Goal: Ask a question

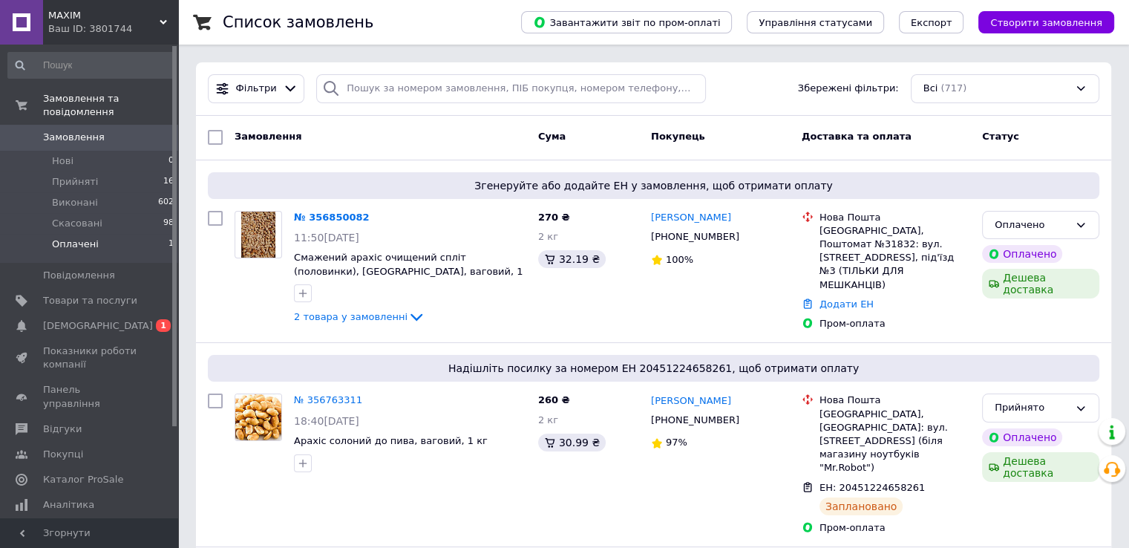
click at [86, 238] on span "Оплачені" at bounding box center [75, 244] width 47 height 13
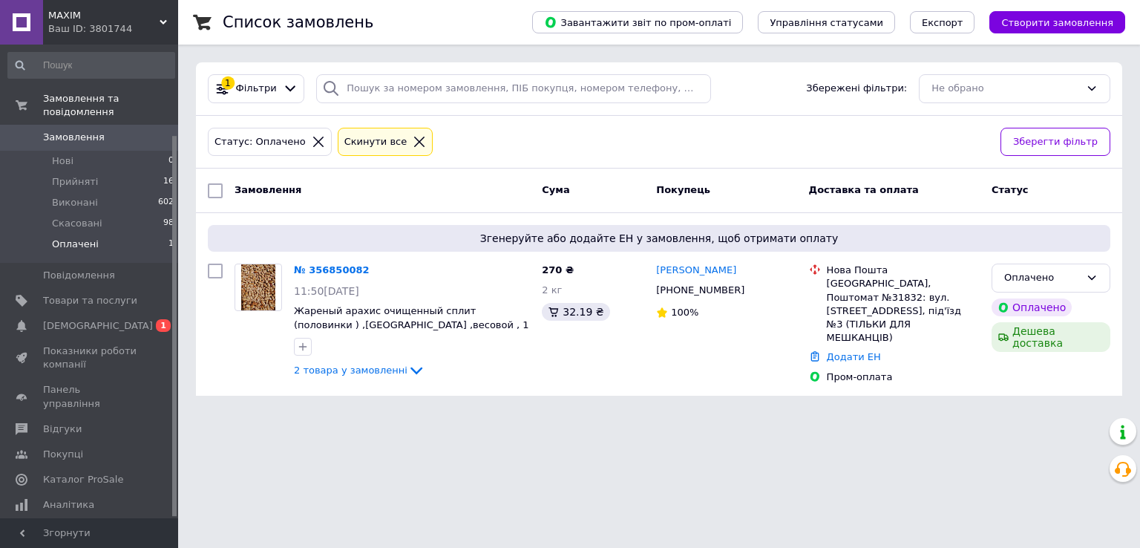
scroll to position [113, 0]
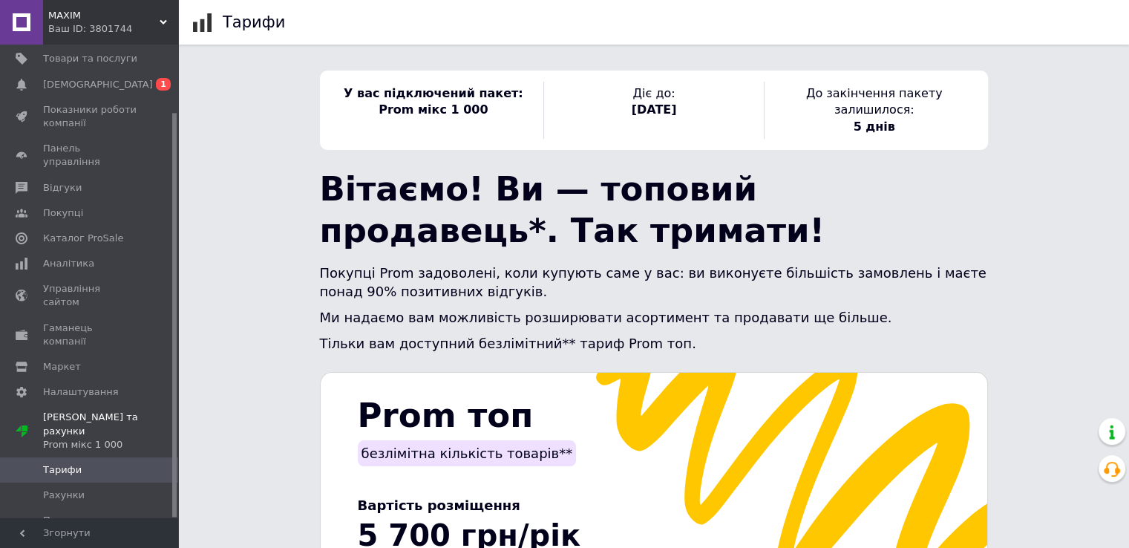
scroll to position [371, 0]
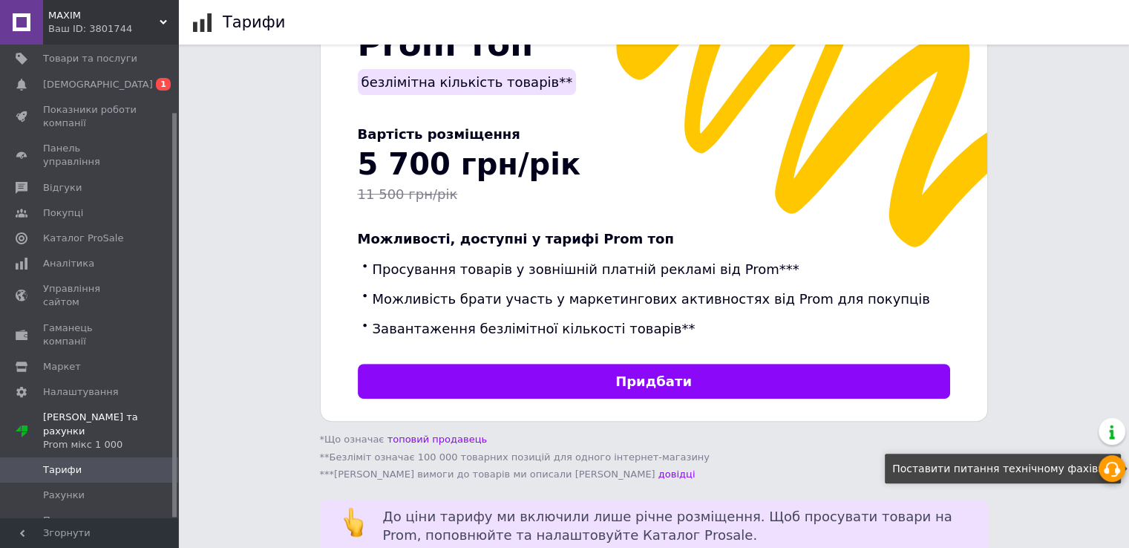
click at [1109, 470] on use at bounding box center [1112, 469] width 16 height 15
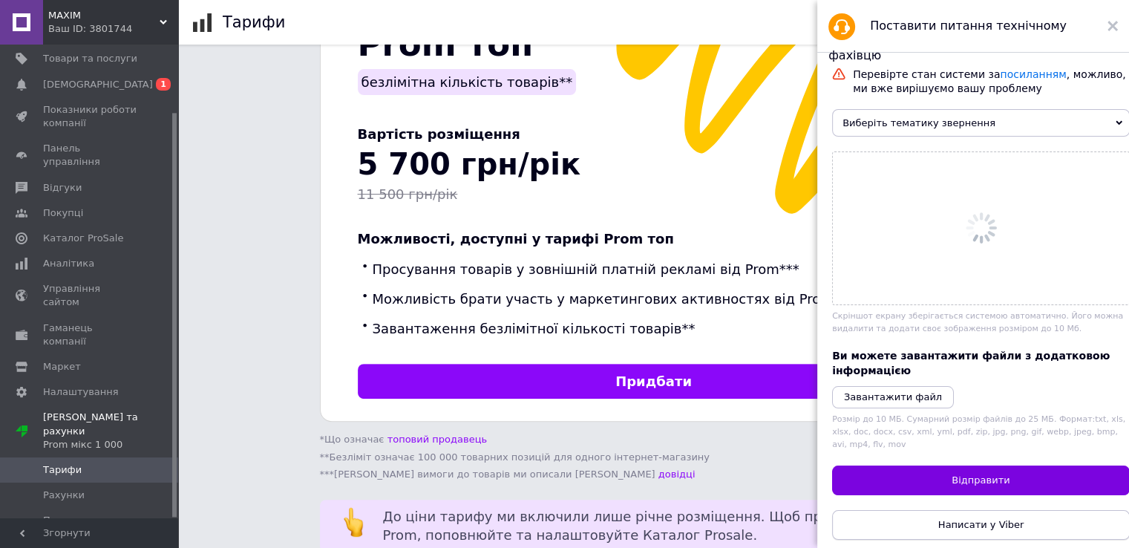
scroll to position [0, 0]
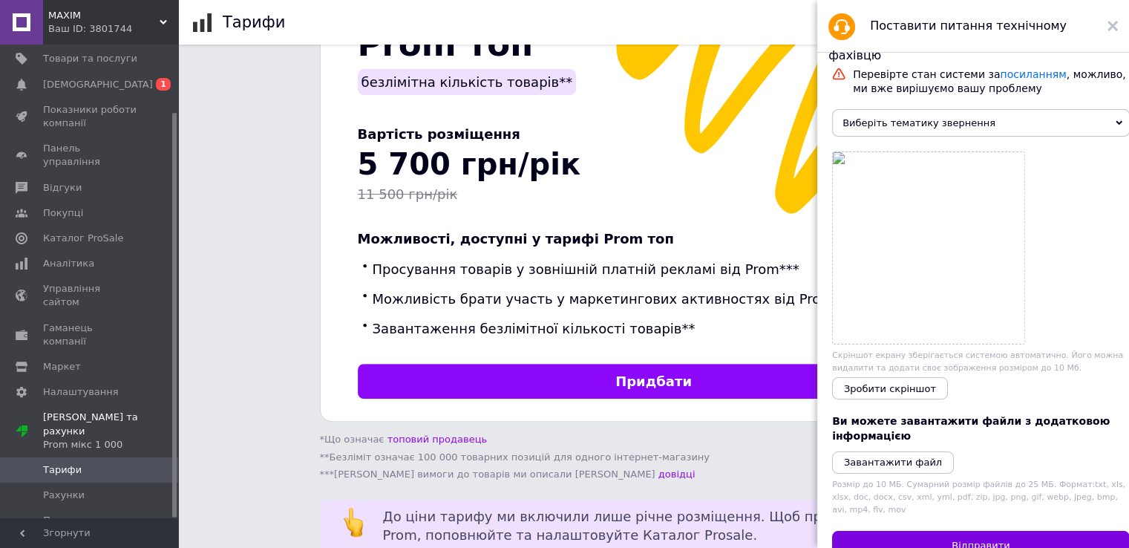
click at [1116, 125] on span "Виберіть тематику звернення" at bounding box center [981, 122] width 298 height 27
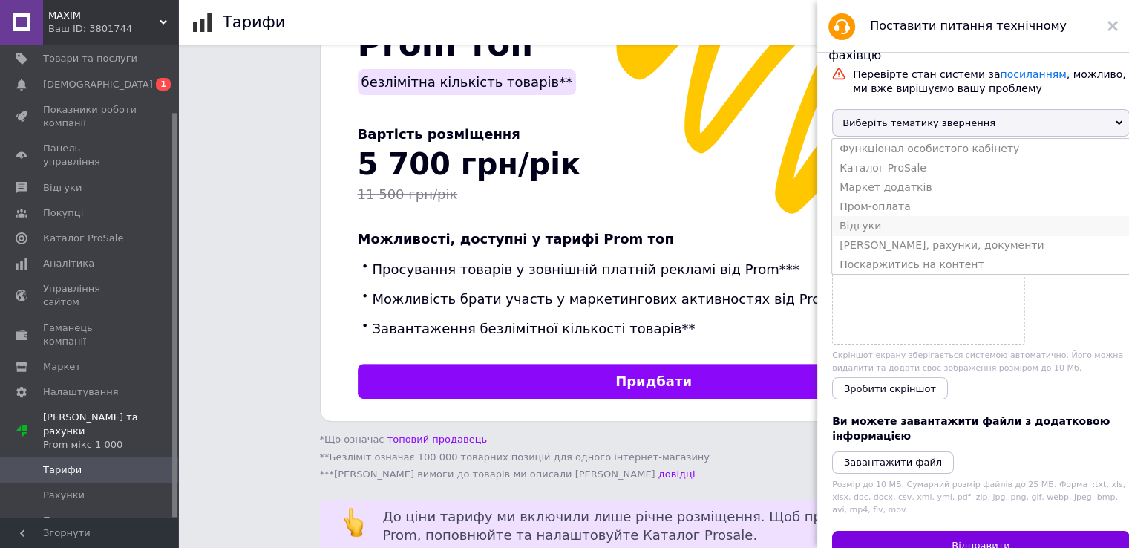
scroll to position [74, 0]
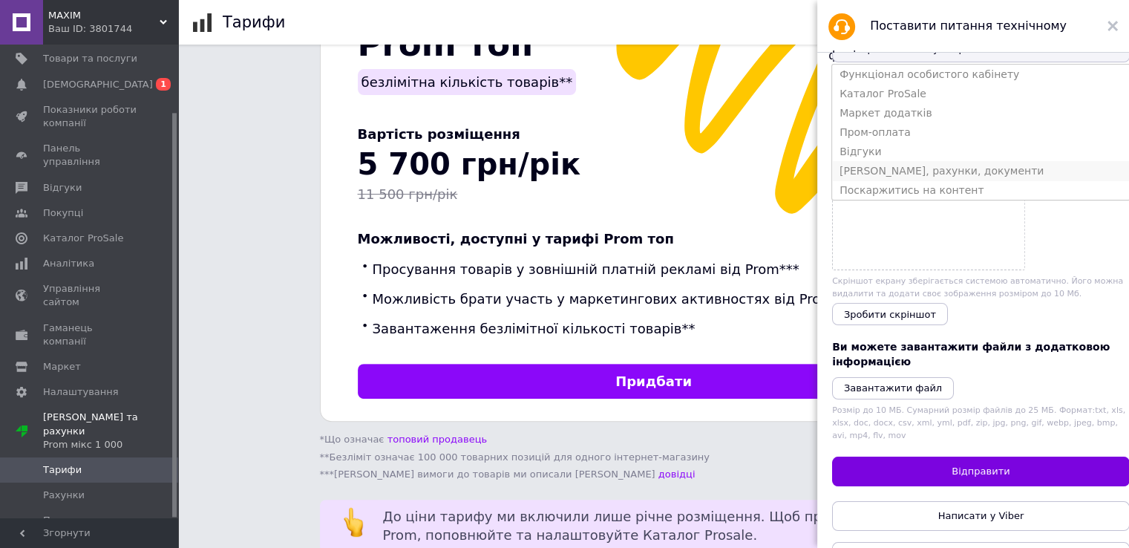
click at [930, 180] on li "[PERSON_NAME], рахунки, документи" at bounding box center [981, 170] width 298 height 19
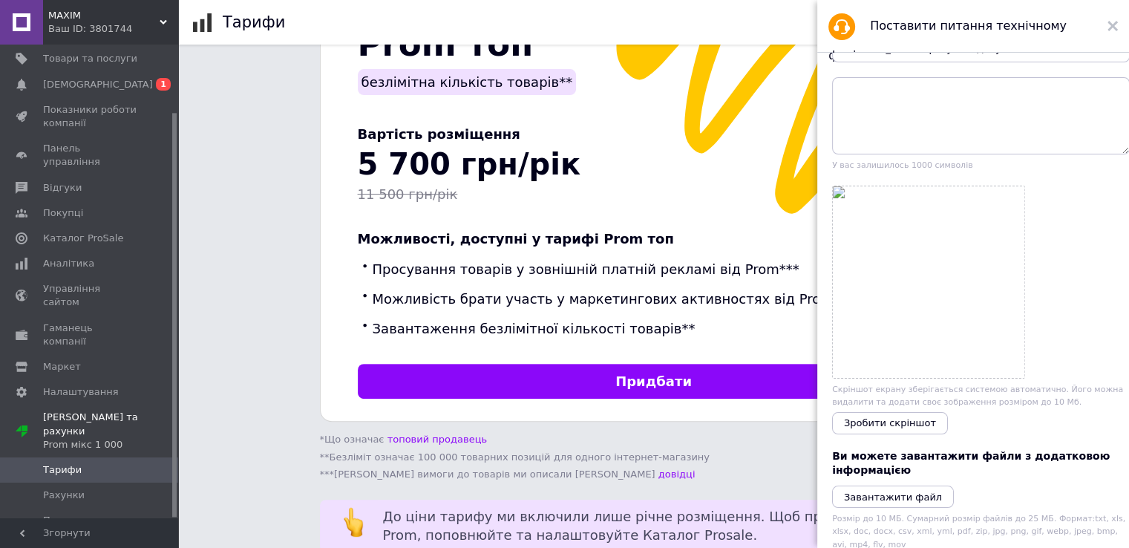
scroll to position [0, 0]
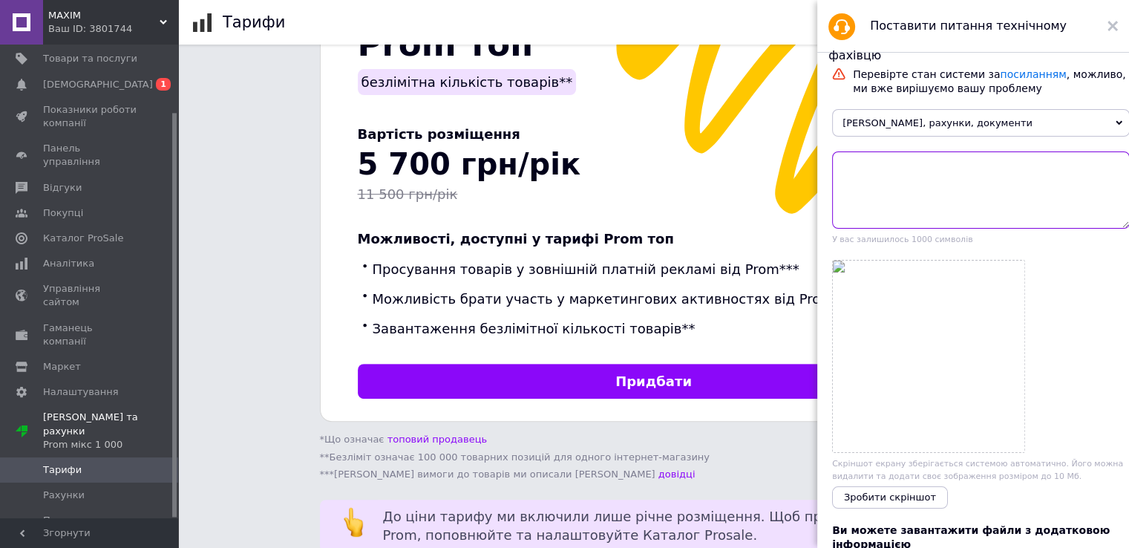
click at [941, 183] on textarea at bounding box center [981, 189] width 298 height 77
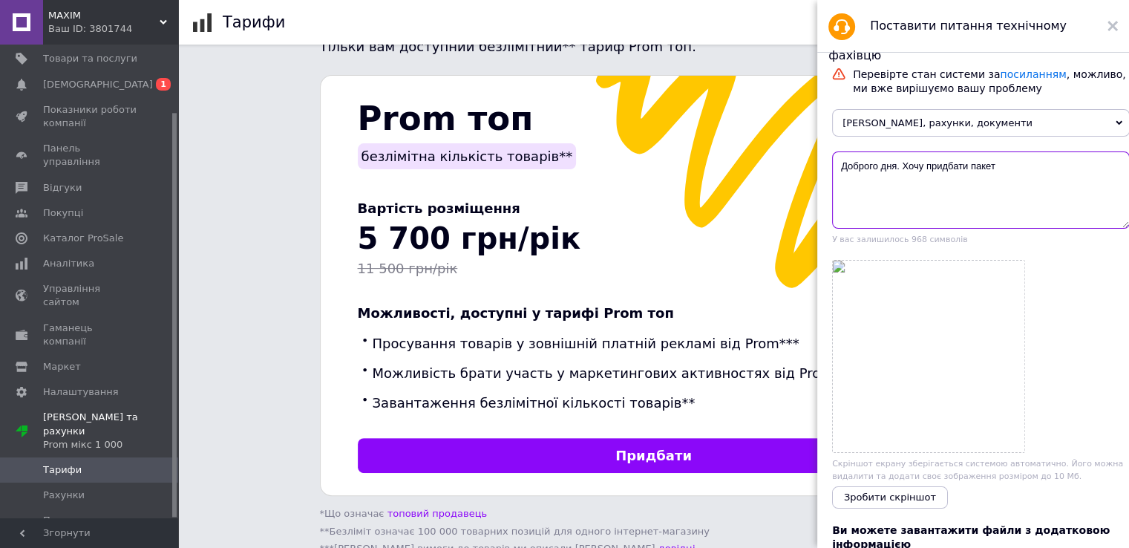
click at [972, 170] on textarea "Доброго дня. Хочу придбати пакет" at bounding box center [981, 189] width 298 height 77
click at [1090, 172] on textarea "Доброго дня. Хочу придбати тарифний пакет пакет" at bounding box center [981, 189] width 298 height 77
click at [1099, 185] on textarea "Доброго дня. Хочу придбати тарифний пакет , але в кабінеті доступній тільки без…" at bounding box center [981, 189] width 298 height 77
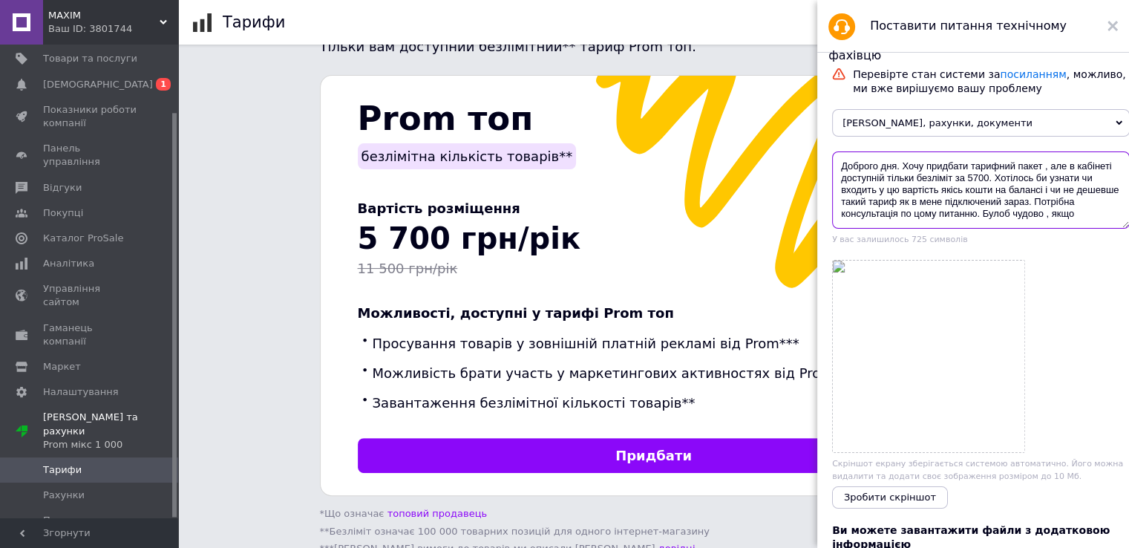
scroll to position [3, 0]
click at [1077, 212] on textarea "Доброго дня. Хочу придбати тарифний пакет , але в кабінеті доступній тільки без…" at bounding box center [981, 189] width 298 height 77
click at [916, 229] on textarea "Доброго дня. Хочу придбати тарифний пакет , але в кабінеті доступній тільки без…" at bounding box center [981, 189] width 298 height 77
drag, startPoint x: 1068, startPoint y: 226, endPoint x: 1068, endPoint y: 241, distance: 14.9
click at [1068, 229] on textarea "Доброго дня. Хочу придбати тарифний пакет , але в кабінеті доступній тільки без…" at bounding box center [981, 189] width 298 height 77
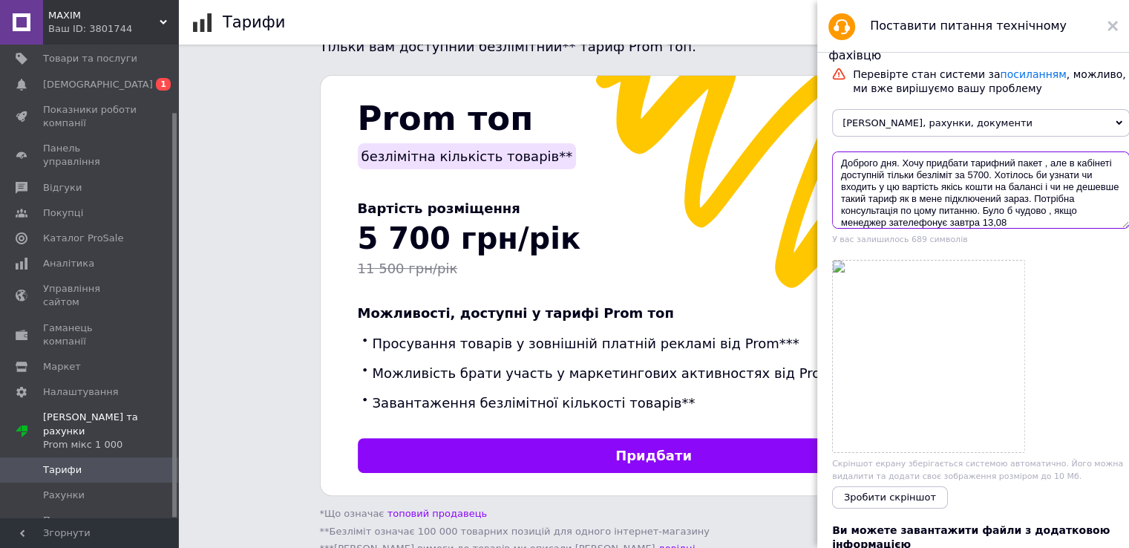
click at [1089, 221] on textarea "Доброго дня. Хочу придбати тарифний пакет , але в кабінеті доступній тільки без…" at bounding box center [981, 189] width 298 height 77
type textarea "Доброго дня. Хочу придбати тарифний пакет , але в кабінеті доступній тільки без…"
click at [899, 503] on span "Зробити скріншот" at bounding box center [890, 497] width 92 height 11
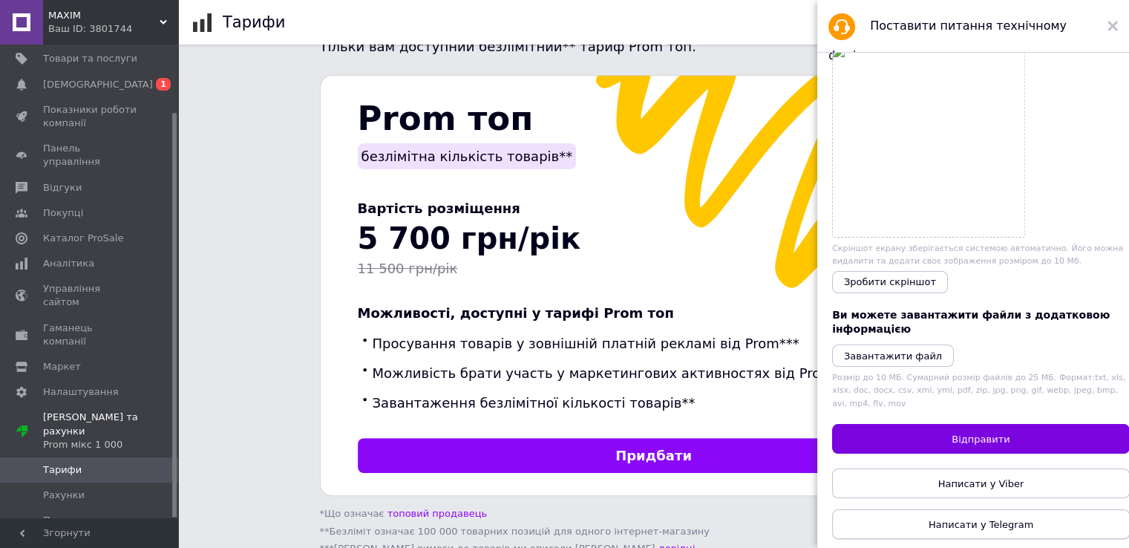
scroll to position [22, 0]
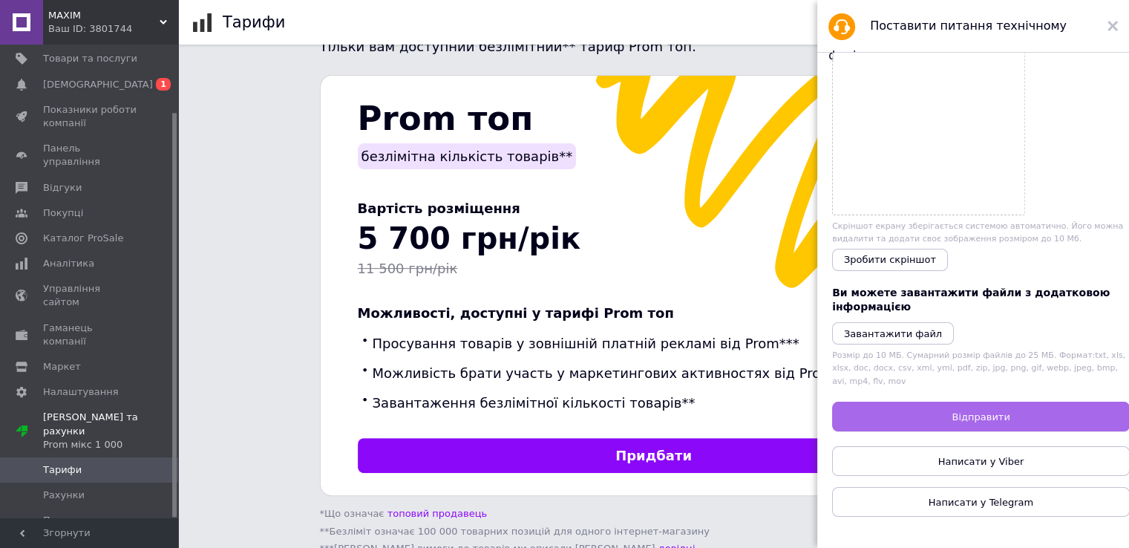
click at [978, 411] on span "Відправити" at bounding box center [981, 416] width 58 height 11
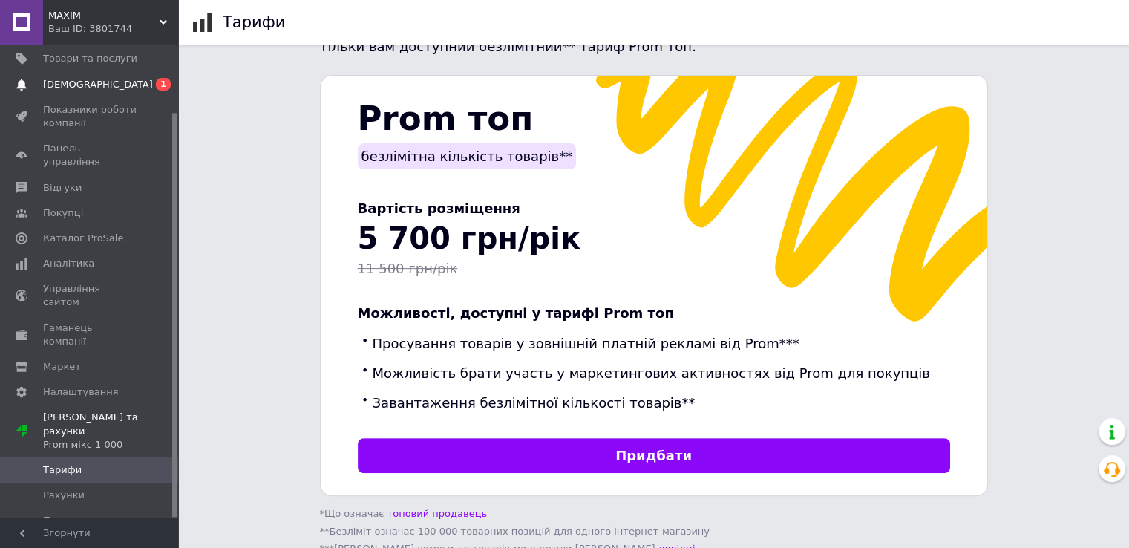
click at [66, 87] on span "[DEMOGRAPHIC_DATA]" at bounding box center [98, 84] width 110 height 13
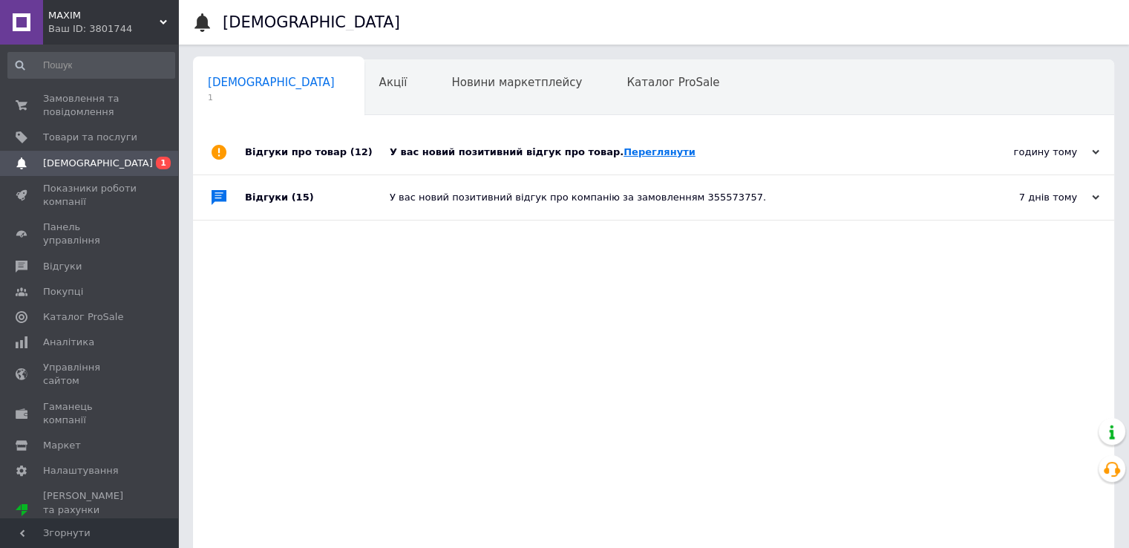
click at [642, 155] on link "Переглянути" at bounding box center [660, 151] width 72 height 11
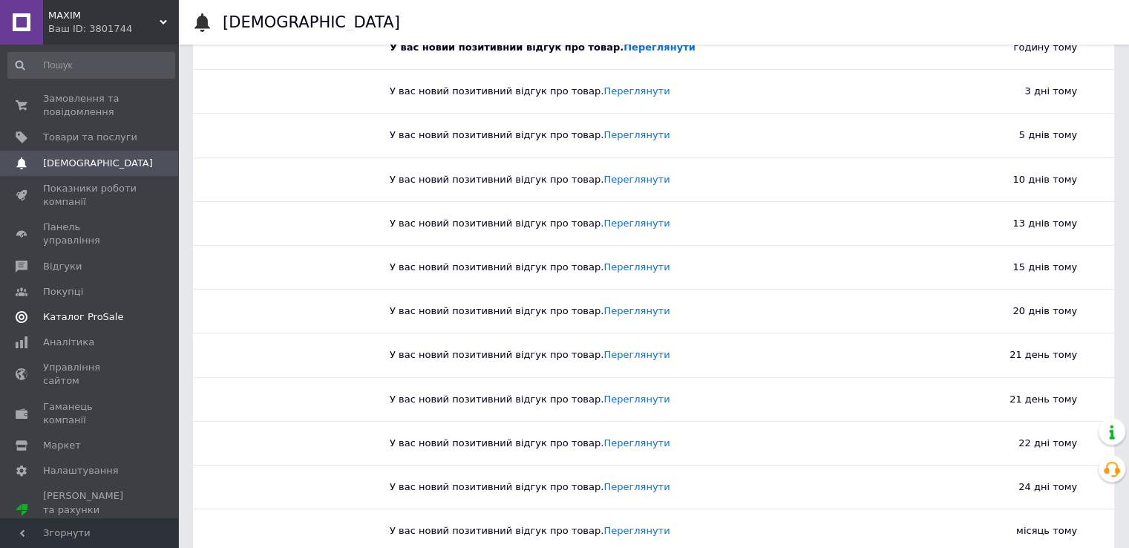
scroll to position [214, 0]
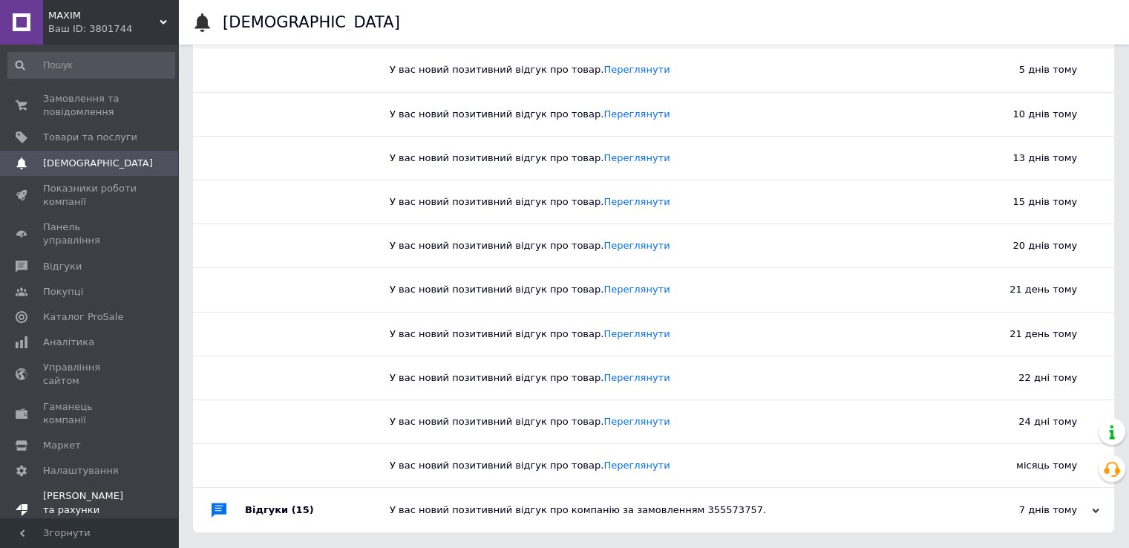
click at [85, 517] on div "Prom мікс 1 000" at bounding box center [90, 523] width 94 height 13
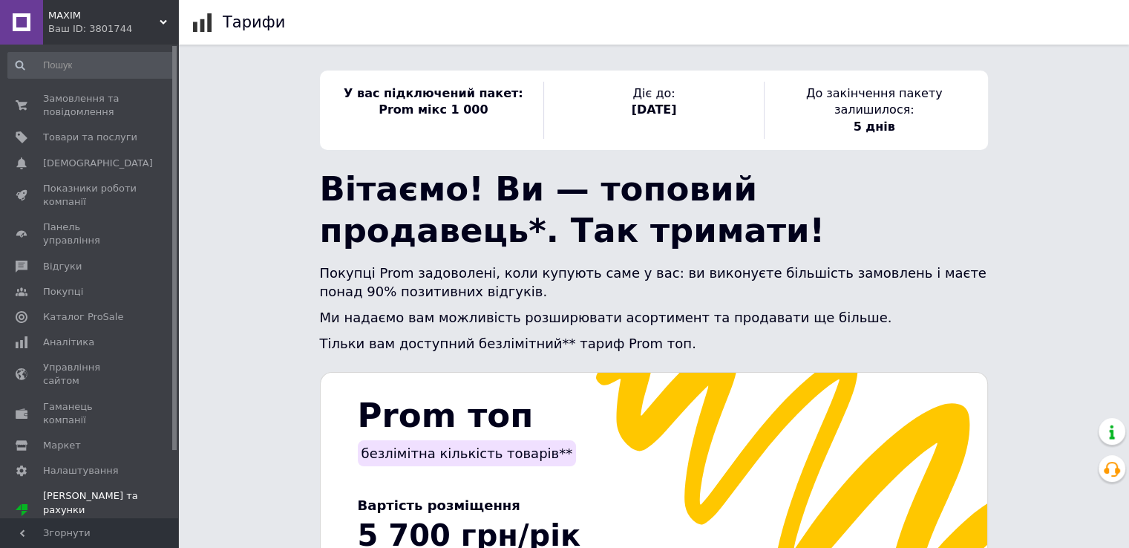
click at [53, 542] on span "Тарифи" at bounding box center [62, 548] width 39 height 13
click at [266, 22] on h1 "Тарифи" at bounding box center [254, 22] width 62 height 18
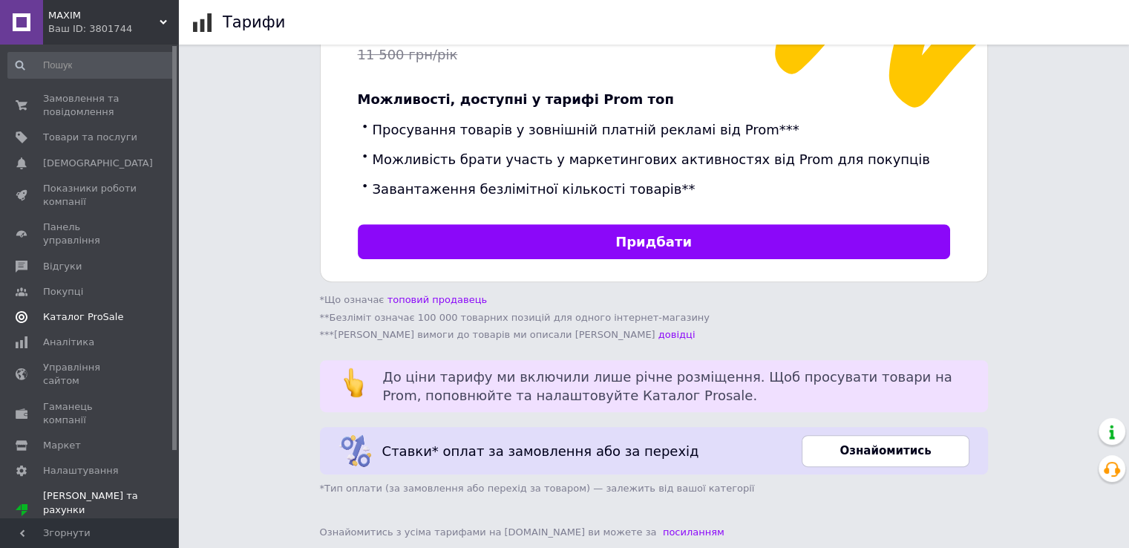
click at [80, 310] on span "Каталог ProSale" at bounding box center [83, 316] width 80 height 13
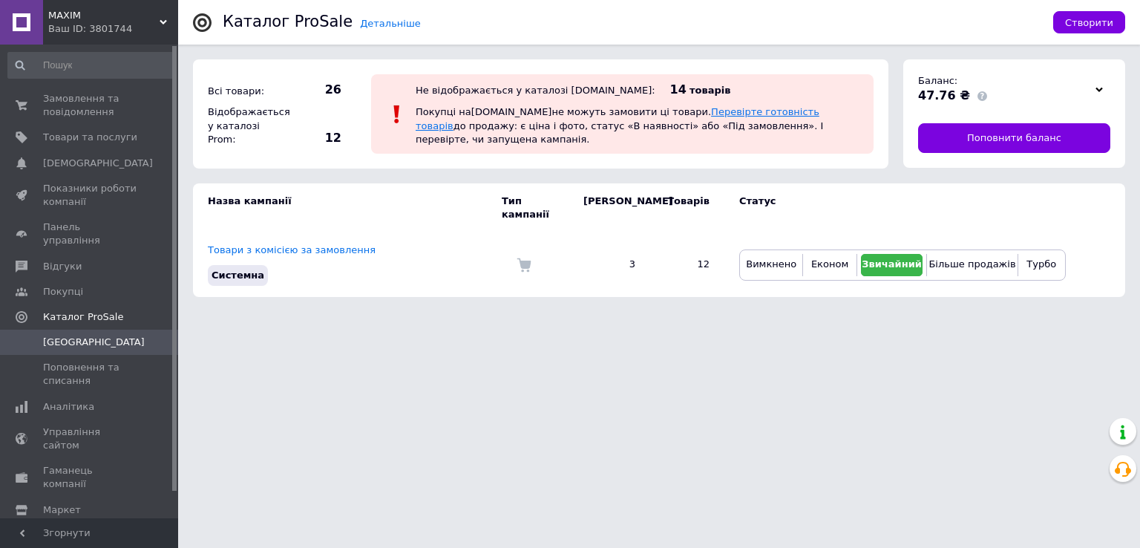
click at [701, 120] on link "Перевірте готовність товарів" at bounding box center [618, 118] width 404 height 25
